Goal: Task Accomplishment & Management: Manage account settings

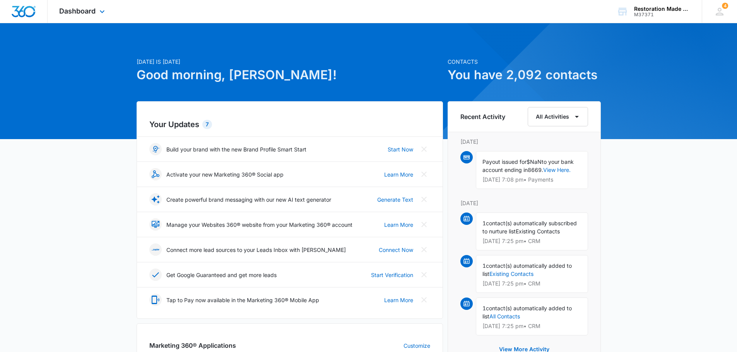
click at [72, 19] on div "Dashboard Apps Reputation Websites Forms CRM Email Social Payments Content Ads …" at bounding box center [83, 11] width 71 height 23
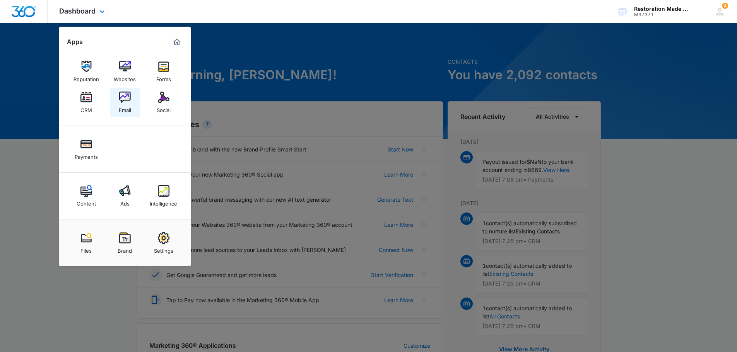
click at [119, 98] on img at bounding box center [125, 98] width 12 height 12
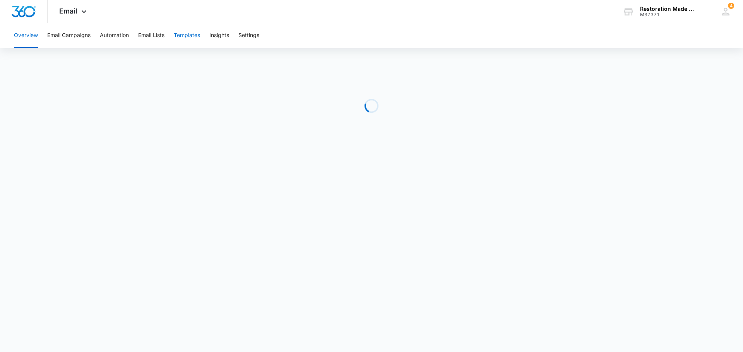
click at [190, 34] on button "Templates" at bounding box center [187, 35] width 26 height 25
click at [74, 12] on span "Email" at bounding box center [68, 11] width 18 height 8
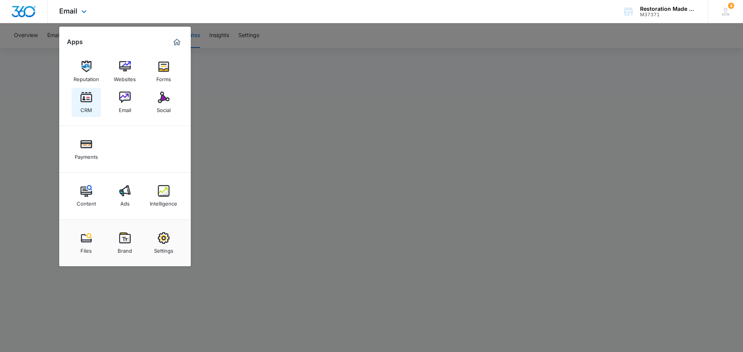
click at [85, 96] on img at bounding box center [86, 98] width 12 height 12
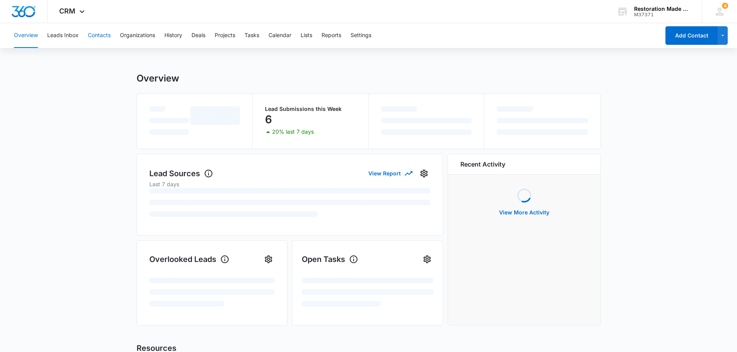
click at [97, 35] on button "Contacts" at bounding box center [99, 35] width 23 height 25
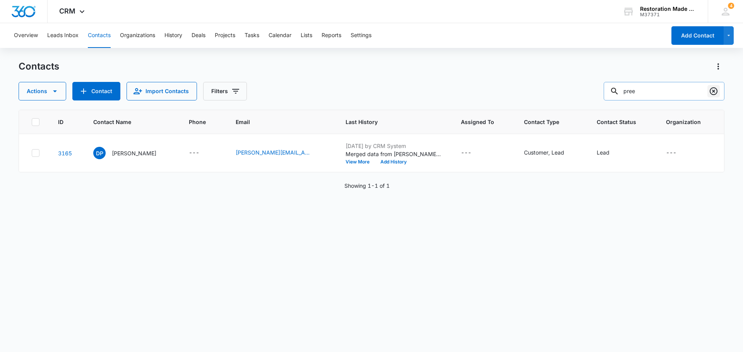
click at [713, 91] on icon "Clear" at bounding box center [713, 91] width 8 height 8
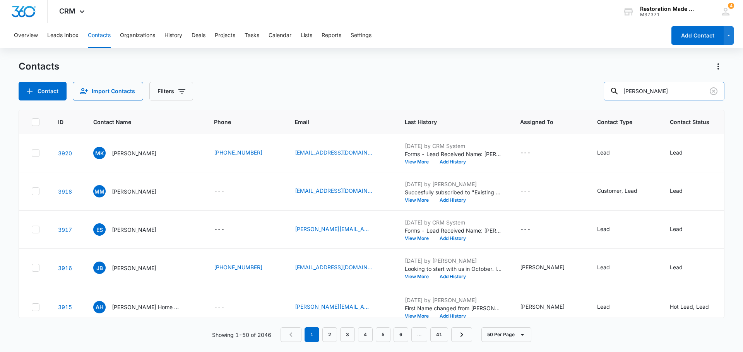
type input "[PERSON_NAME]"
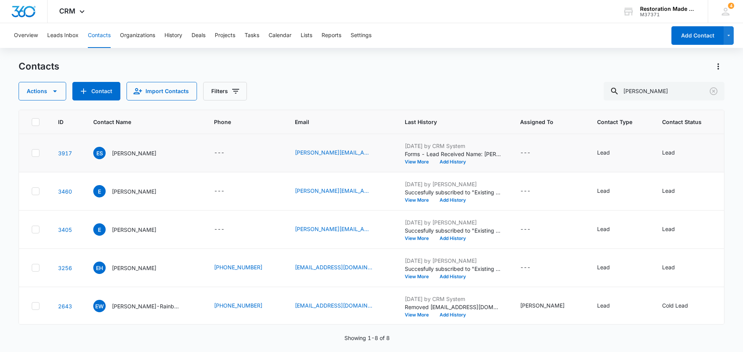
click at [36, 154] on icon at bounding box center [35, 153] width 7 height 7
click at [32, 154] on input "checkbox" at bounding box center [31, 153] width 0 height 0
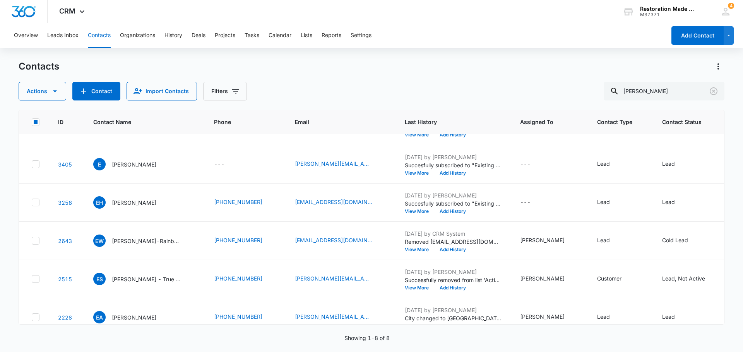
scroll to position [77, 0]
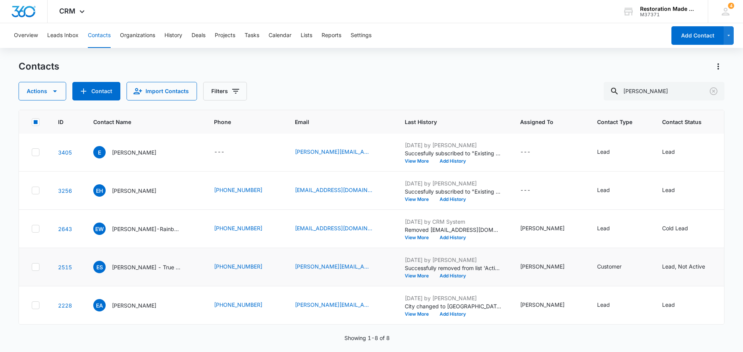
click at [34, 271] on icon at bounding box center [35, 267] width 7 height 7
click at [32, 268] on input "checkbox" at bounding box center [31, 267] width 0 height 0
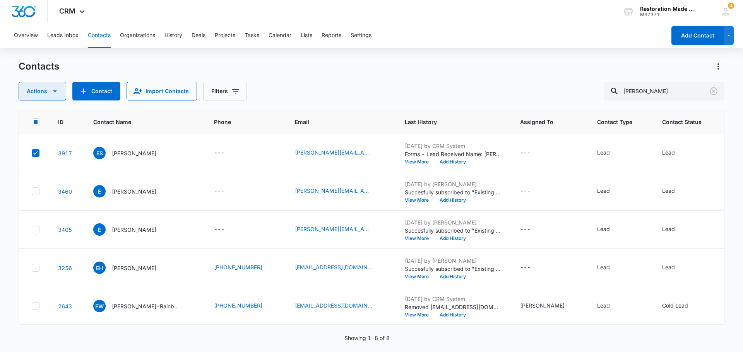
click at [49, 93] on button "Actions" at bounding box center [43, 91] width 48 height 19
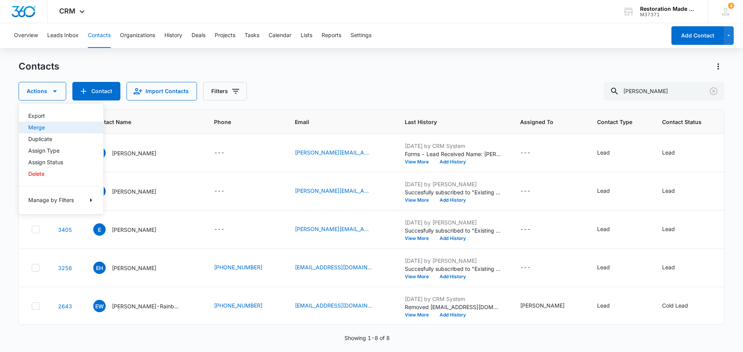
click at [50, 128] on div "Merge" at bounding box center [56, 127] width 56 height 5
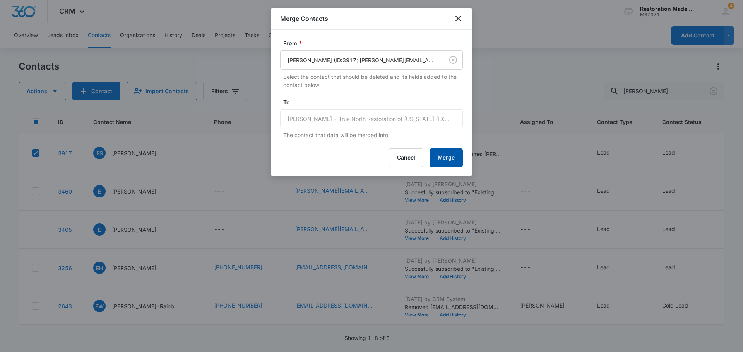
click at [443, 159] on button "Merge" at bounding box center [445, 158] width 33 height 19
